Goal: Task Accomplishment & Management: Manage account settings

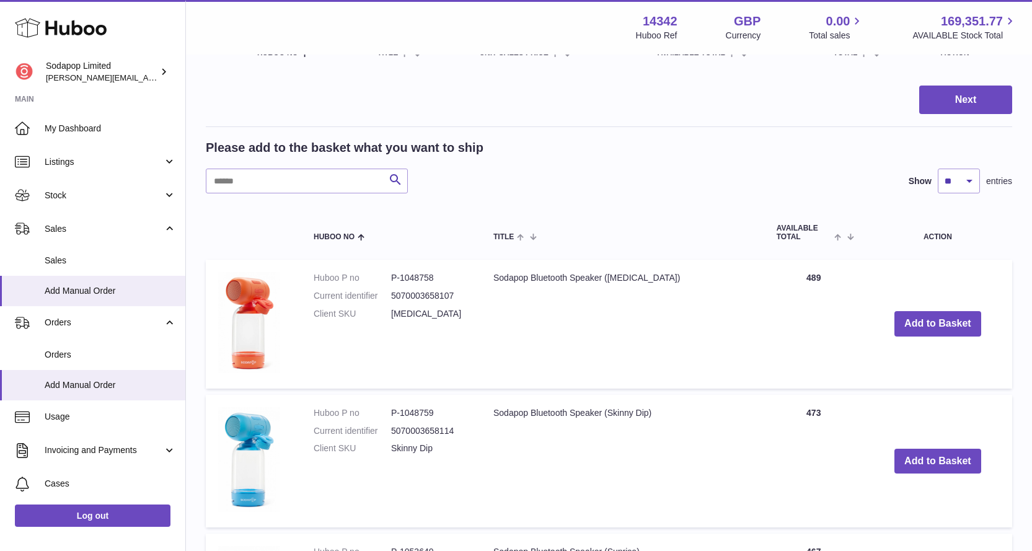
scroll to position [248, 0]
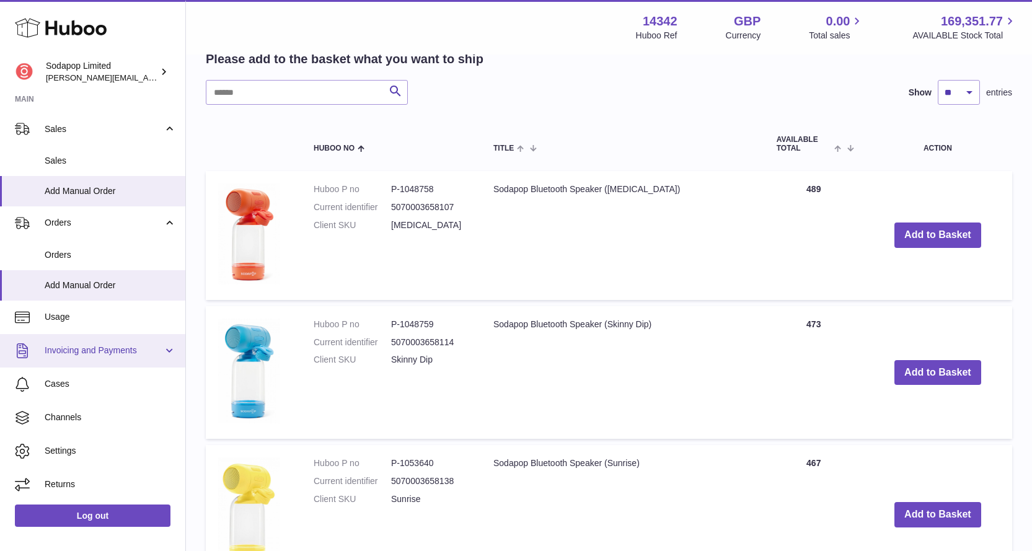
click at [80, 346] on span "Invoicing and Payments" at bounding box center [104, 351] width 118 height 12
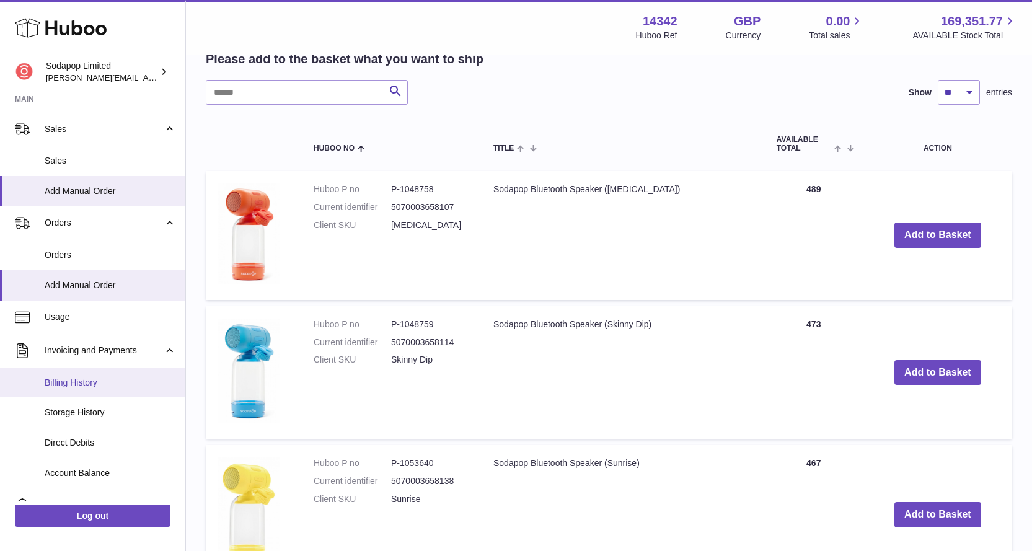
click at [77, 383] on span "Billing History" at bounding box center [110, 383] width 131 height 12
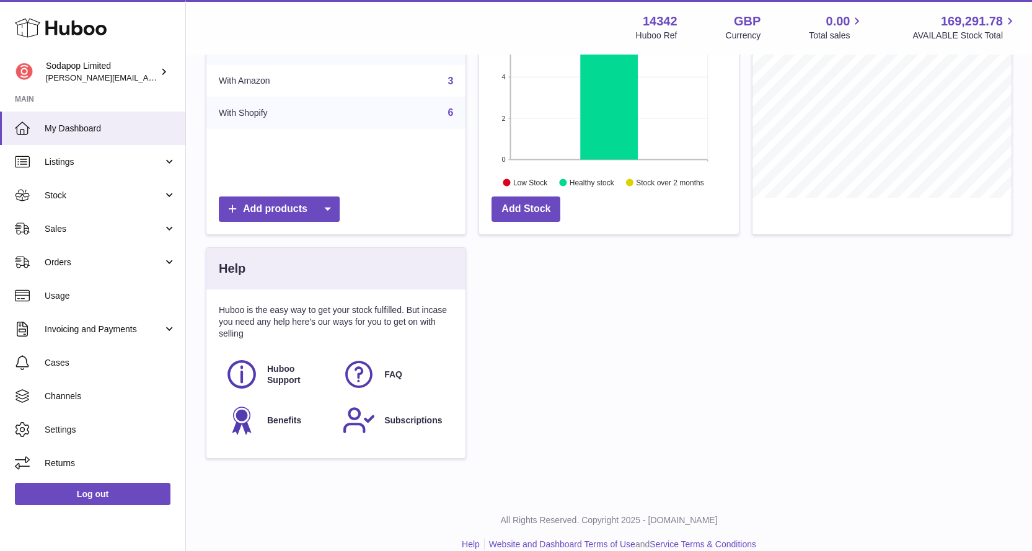
scroll to position [239, 0]
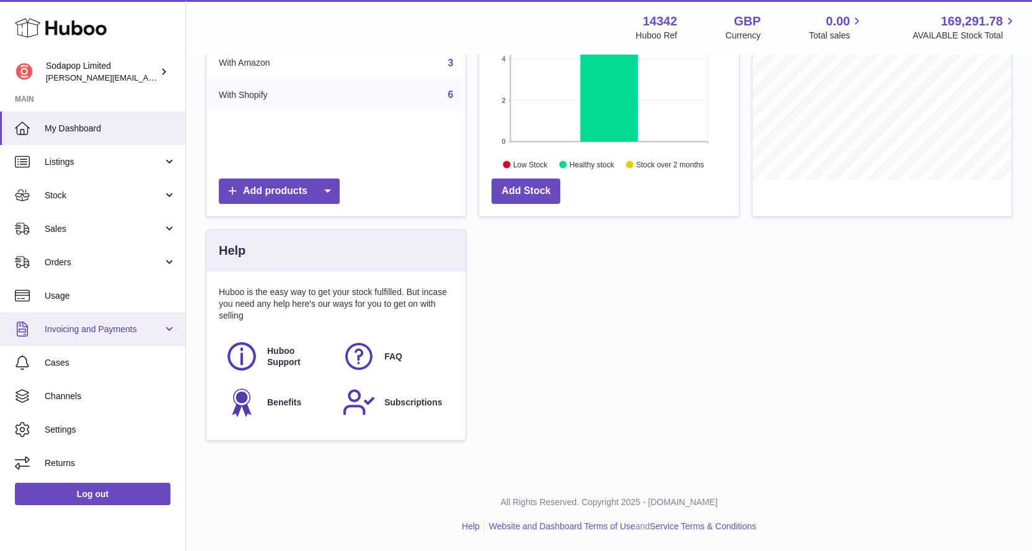
click at [91, 330] on span "Invoicing and Payments" at bounding box center [104, 330] width 118 height 12
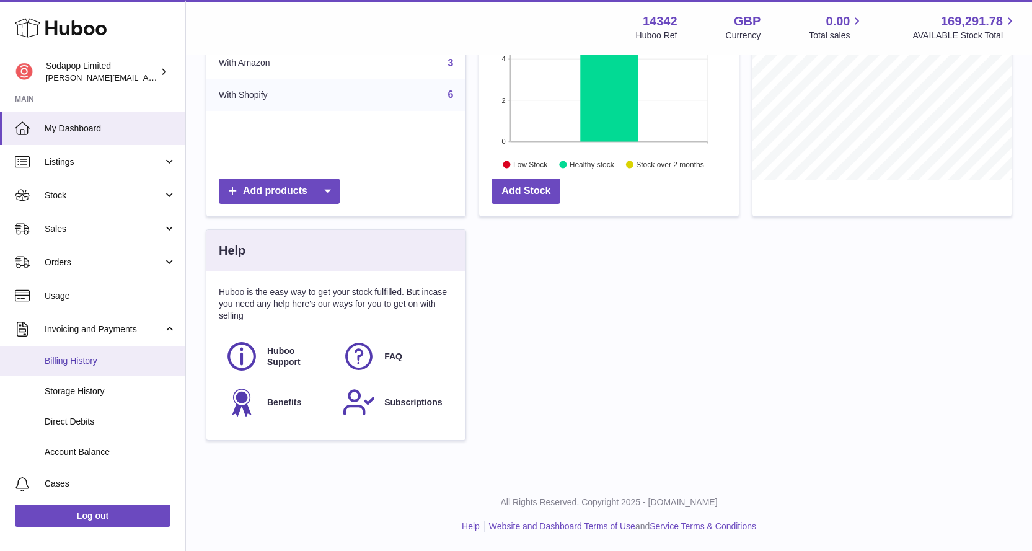
click at [73, 364] on span "Billing History" at bounding box center [110, 361] width 131 height 12
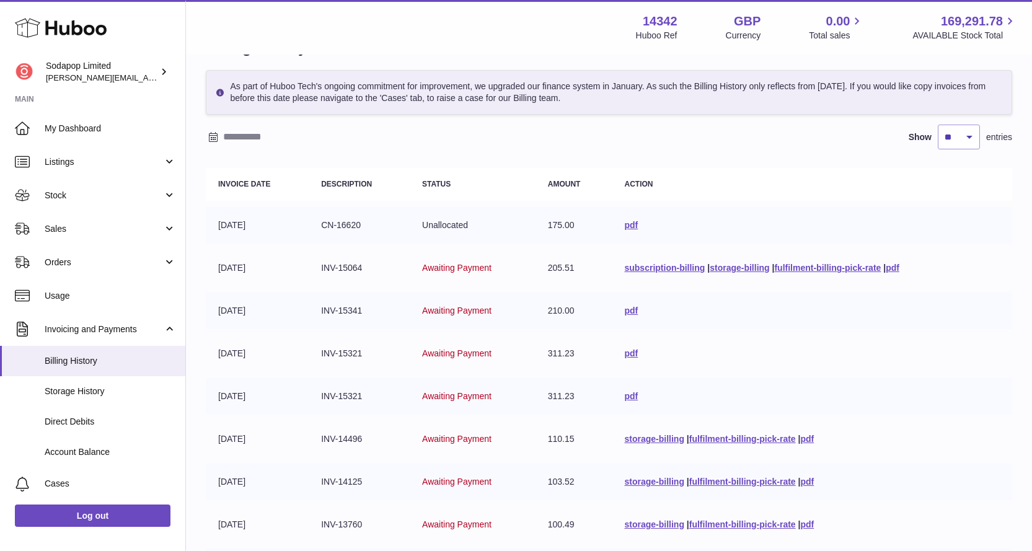
scroll to position [62, 0]
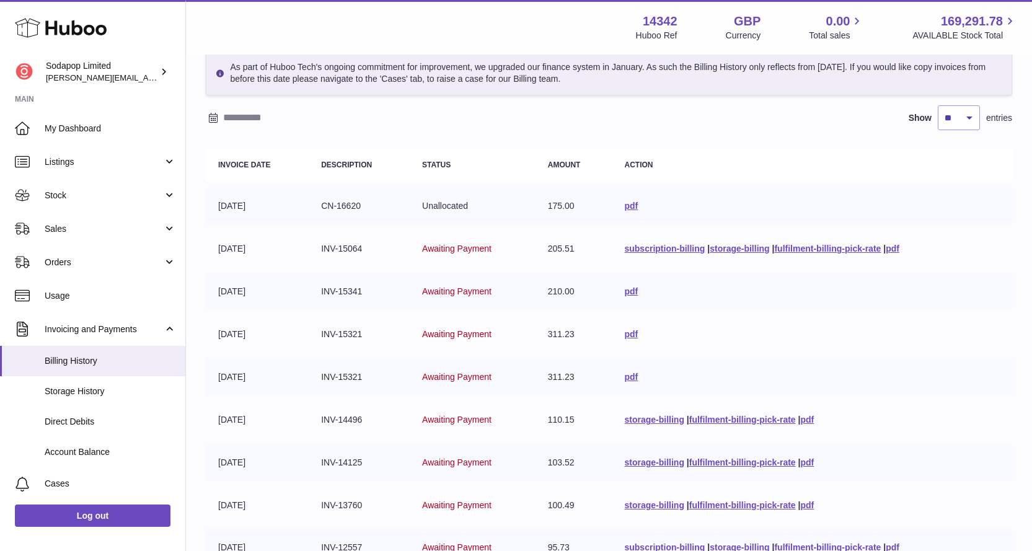
click at [558, 247] on td "205.51" at bounding box center [574, 249] width 77 height 37
click at [561, 202] on td "175.00" at bounding box center [574, 206] width 77 height 37
click at [629, 207] on link "pdf" at bounding box center [631, 206] width 14 height 10
click at [629, 293] on link "pdf" at bounding box center [631, 291] width 14 height 10
